Goal: Task Accomplishment & Management: Manage account settings

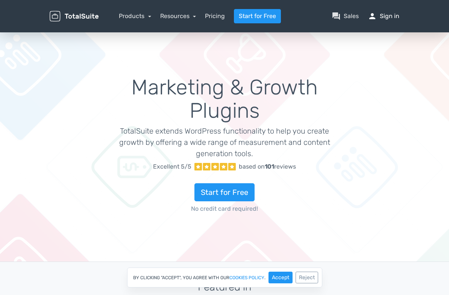
click at [399, 20] on link "person Sign in" at bounding box center [384, 16] width 32 height 9
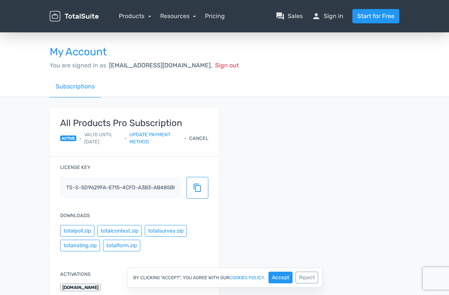
click at [193, 135] on div "Cancel" at bounding box center [198, 138] width 19 height 7
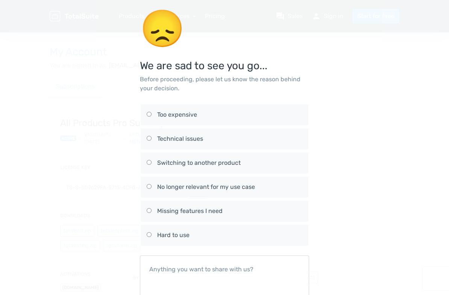
click at [157, 182] on div "No longer relevant for my use case" at bounding box center [229, 186] width 145 height 9
click at [151, 184] on input "No longer relevant for my use case" at bounding box center [149, 186] width 5 height 5
radio input "true"
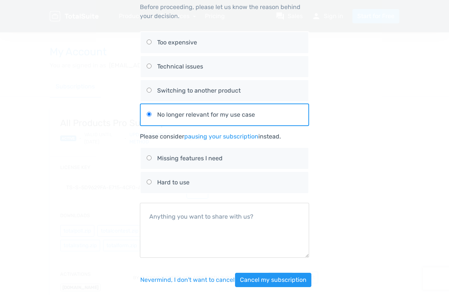
scroll to position [73, 0]
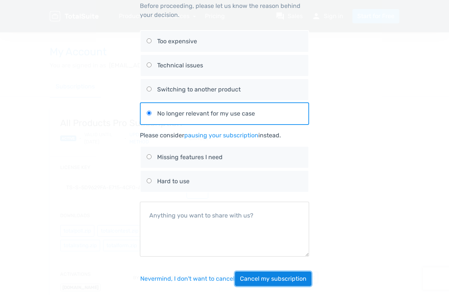
click at [289, 271] on button "Cancel my subscription" at bounding box center [273, 278] width 76 height 14
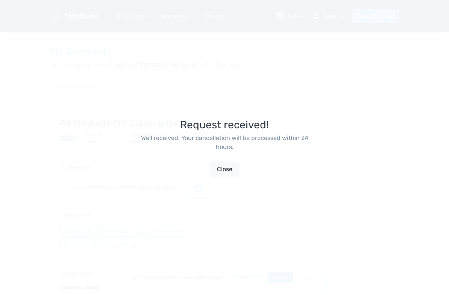
scroll to position [0, 0]
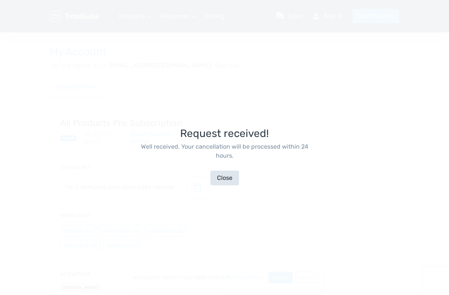
click at [221, 171] on button "Close" at bounding box center [224, 178] width 28 height 14
